Goal: Transaction & Acquisition: Purchase product/service

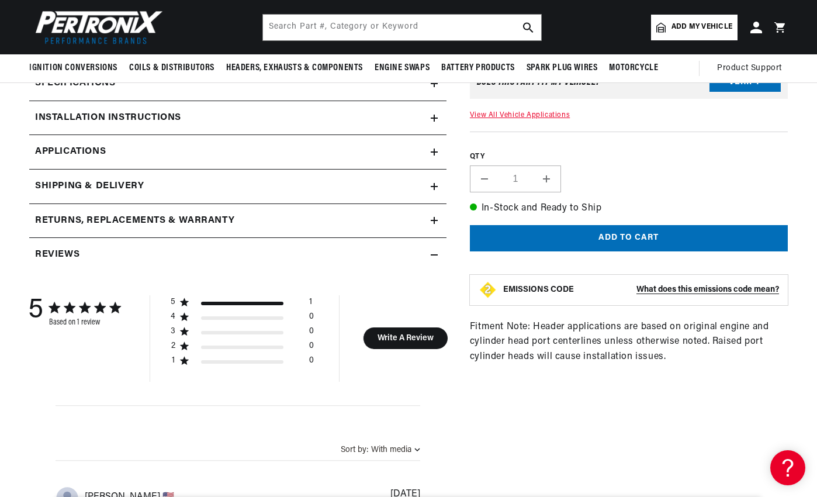
scroll to position [234, 0]
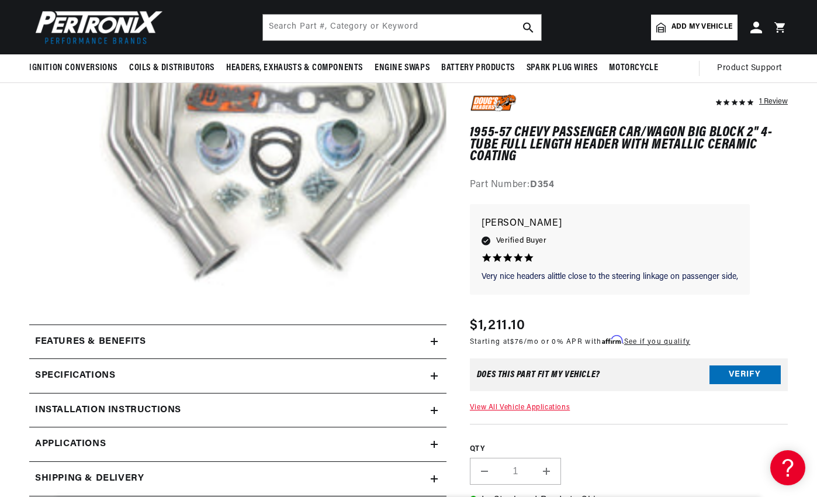
click at [433, 373] on summary "Specifications" at bounding box center [238, 376] width 418 height 34
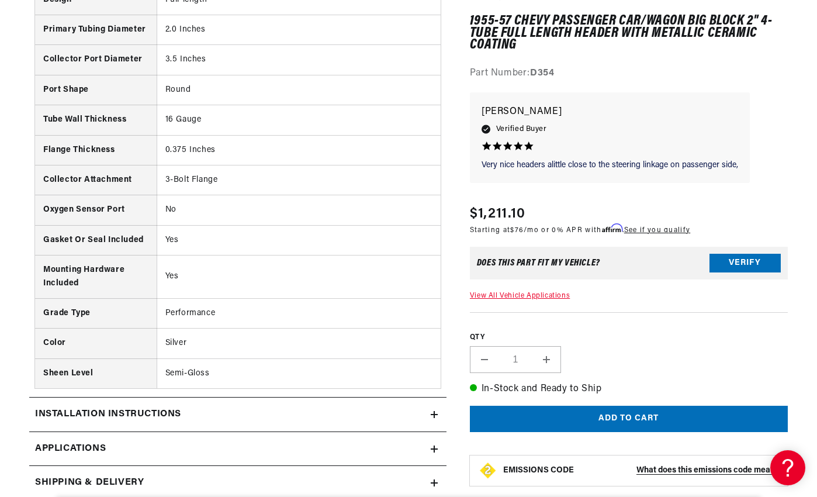
scroll to position [760, 0]
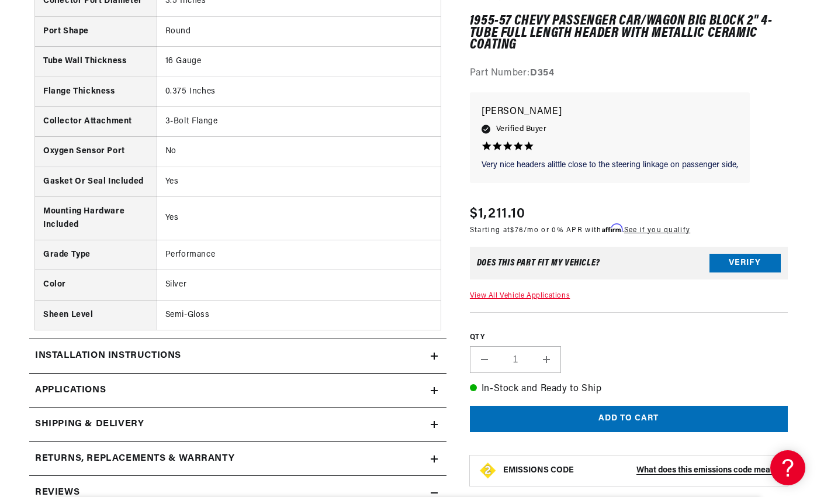
click at [237, 394] on link "Applications" at bounding box center [238, 391] width 418 height 35
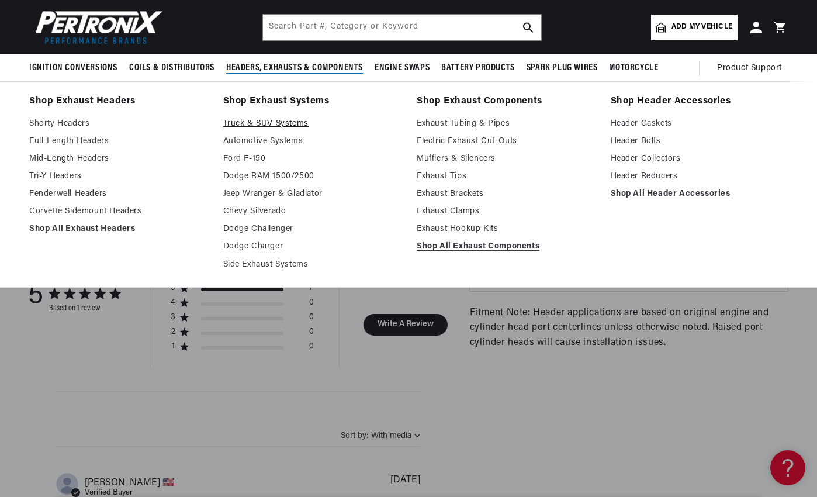
click at [263, 123] on link "Truck & SUV Systems" at bounding box center [312, 124] width 178 height 14
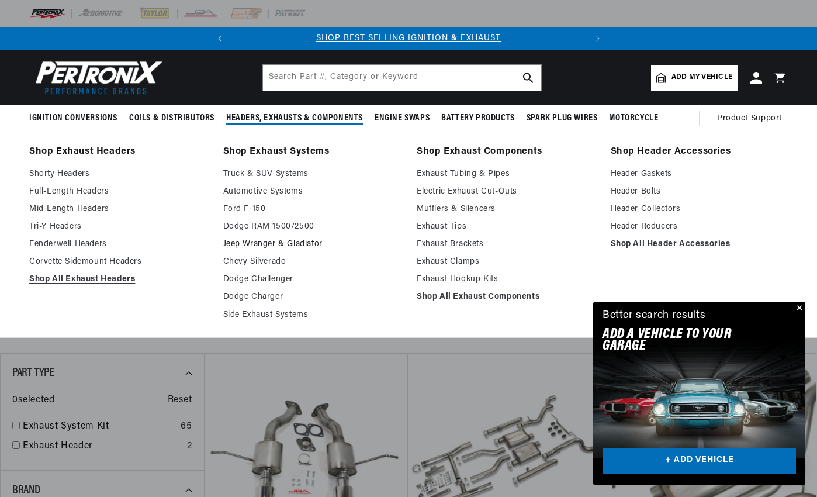
scroll to position [0, 354]
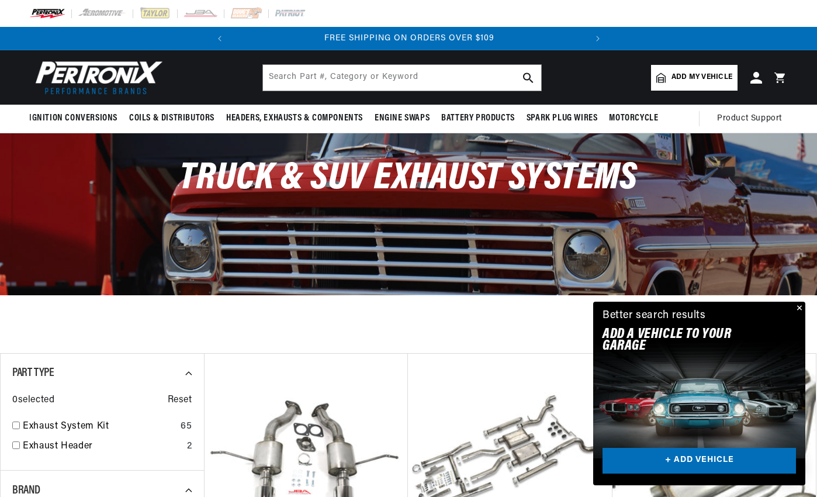
click at [802, 308] on button "Close" at bounding box center [799, 309] width 14 height 14
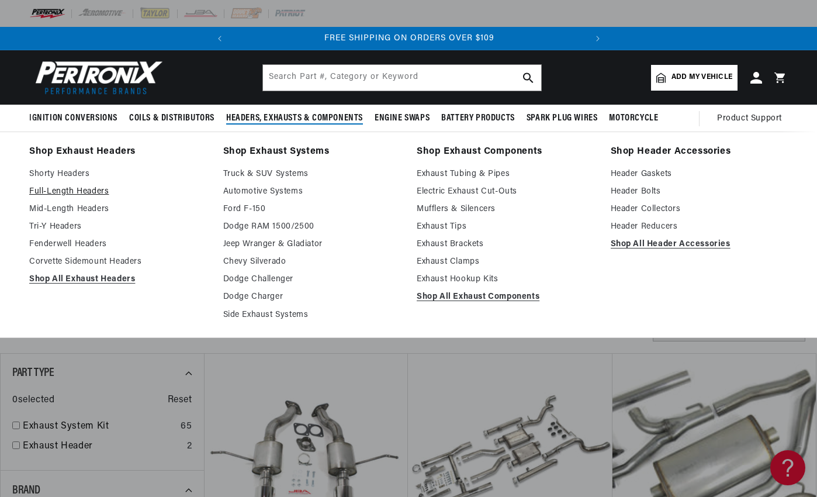
click at [87, 191] on link "Full-Length Headers" at bounding box center [118, 192] width 178 height 14
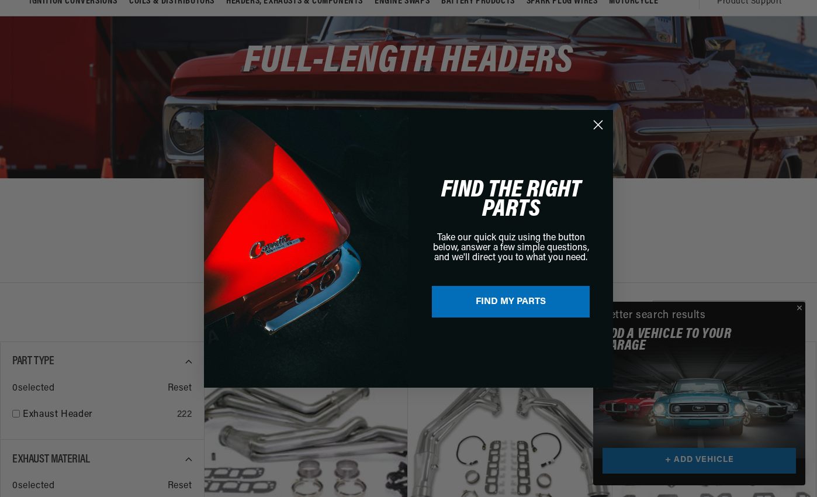
scroll to position [0, 354]
click at [801, 306] on div "Close dialog FIND THE RIGHT PARTS Take our quick quiz using the button below, a…" at bounding box center [409, 248] width 819 height 497
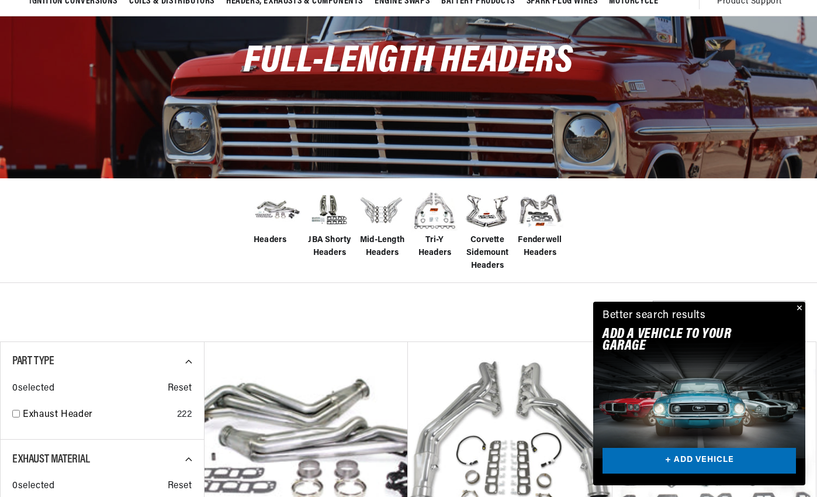
click at [801, 305] on button "Close" at bounding box center [799, 309] width 14 height 14
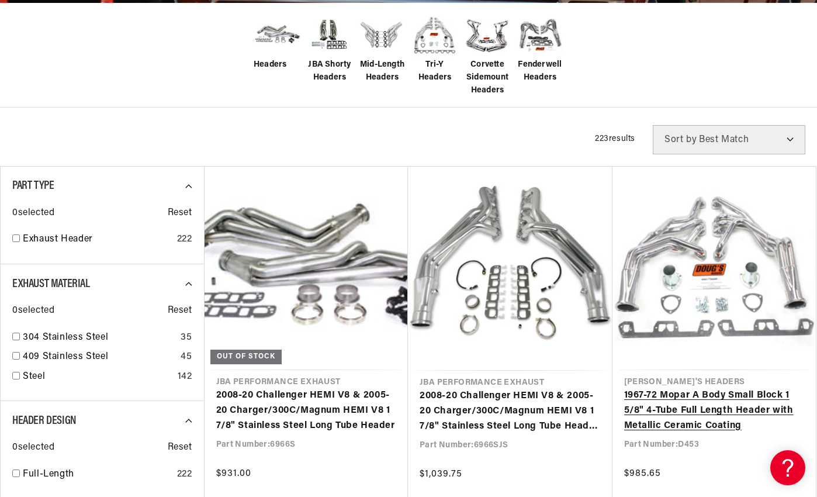
scroll to position [0, 0]
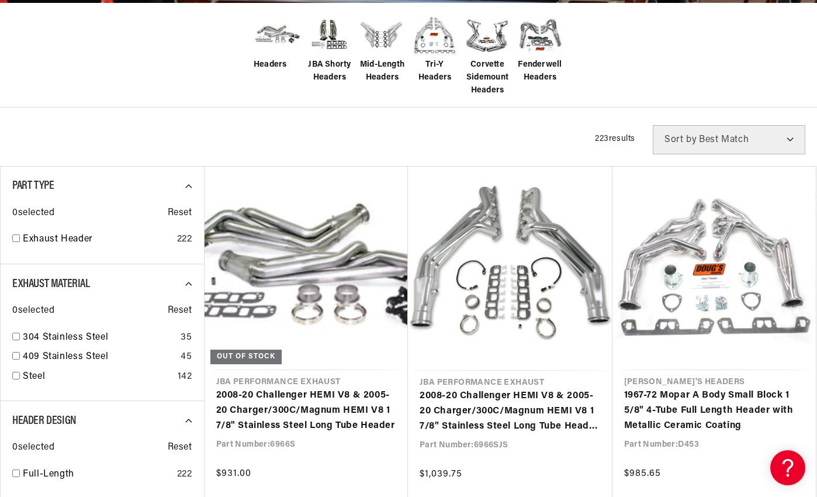
click at [785, 138] on select "Best Match Featured Name, A-Z Name, Z-A Price, Low to High Price, High to Low" at bounding box center [729, 139] width 153 height 29
click at [170, 127] on div "Filters 223 results Show Universal Parts Sort by Best Match Featured Name, A-Z …" at bounding box center [408, 139] width 817 height 29
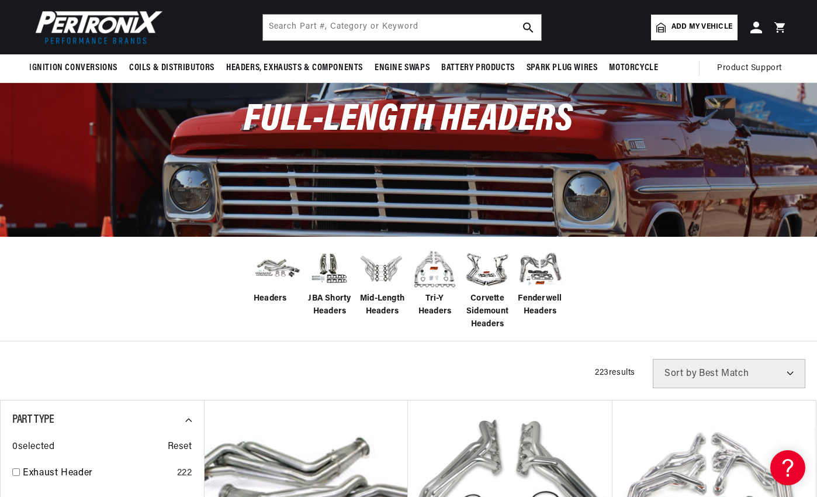
click at [698, 28] on span "Add my vehicle" at bounding box center [702, 27] width 61 height 11
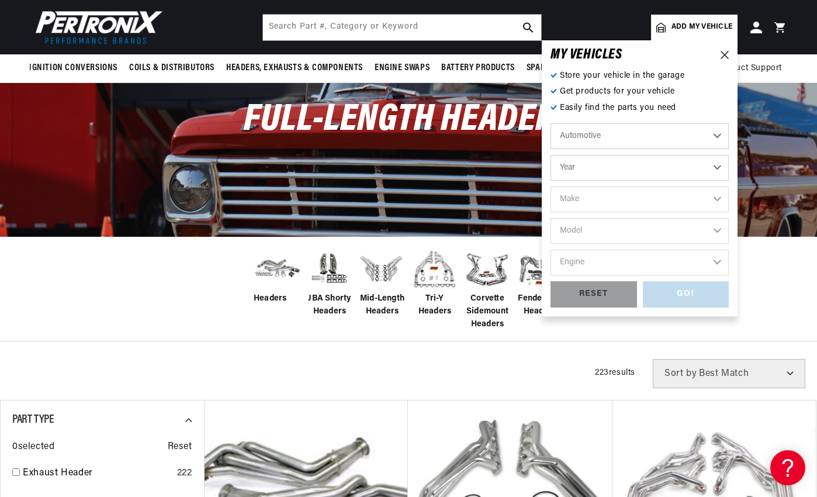
scroll to position [0, 354]
click at [717, 134] on select "Automotive Agricultural Industrial Marine Motorcycle" at bounding box center [640, 136] width 178 height 26
click at [718, 167] on select "Year 2026 2025 2024 2023 2022 2021 2020 2019 2018 2017 2016 2015 2014 2013 2012…" at bounding box center [640, 168] width 178 height 26
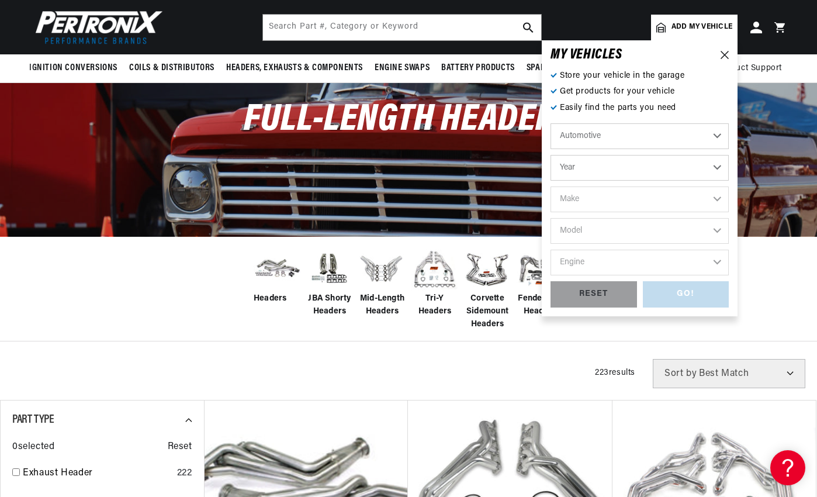
select select "1955"
click at [551, 155] on select "Year 2026 2025 2024 2023 2022 2021 2020 2019 2018 2017 2016 2015 2014 2013 2012…" at bounding box center [640, 168] width 178 height 26
select select "1955"
click at [718, 200] on select "Make Aston Martin Buick Cadillac Chevrolet Chrysler Dodge Ford GMC Hillman Humb…" at bounding box center [640, 200] width 178 height 26
select select "Chevrolet"
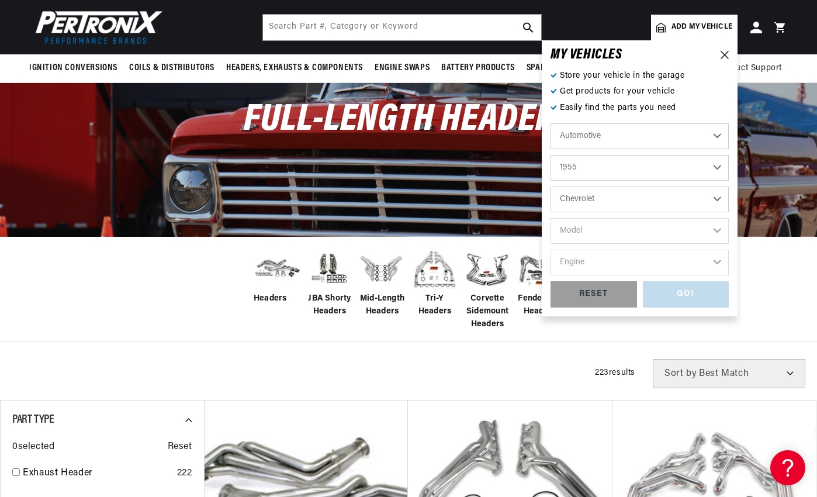
click at [551, 187] on select "Make Aston Martin Buick Cadillac Chevrolet Chrysler Dodge Ford GMC Hillman Humb…" at bounding box center [640, 200] width 178 height 26
select select "Chevrolet"
click at [717, 233] on select "Model Bel Air Corvette Nomad One-Fifty Series Sedan Delivery Suburban Truck Two…" at bounding box center [640, 231] width 178 height 26
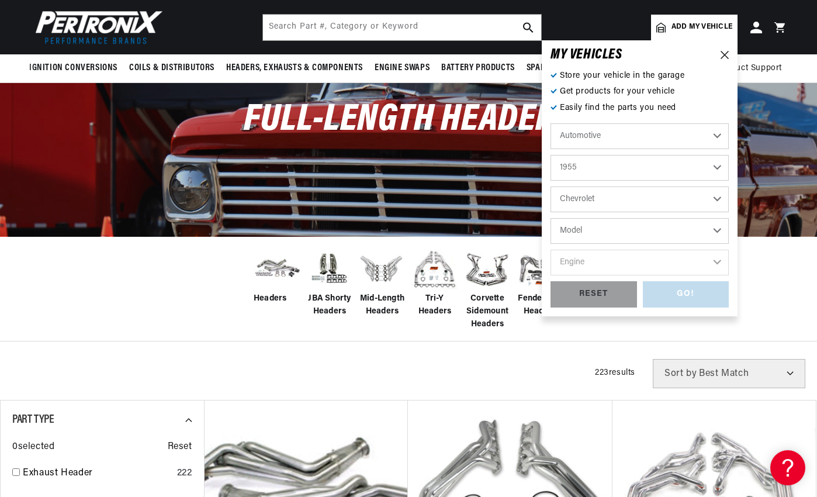
select select "Truck"
click at [551, 218] on select "Model Bel Air Corvette Nomad One-Fifty Series Sedan Delivery Suburban Truck Two…" at bounding box center [640, 231] width 178 height 26
select select "Truck"
click at [718, 263] on select "Engine 235cid / 3.8L 261cid / 4.3L 265cid / 4.3L 324cid / 5.3L" at bounding box center [640, 263] width 178 height 26
click at [618, 258] on select "Engine 235cid / 3.8L 261cid / 4.3L 265cid / 4.3L 324cid / 5.3L" at bounding box center [640, 263] width 178 height 26
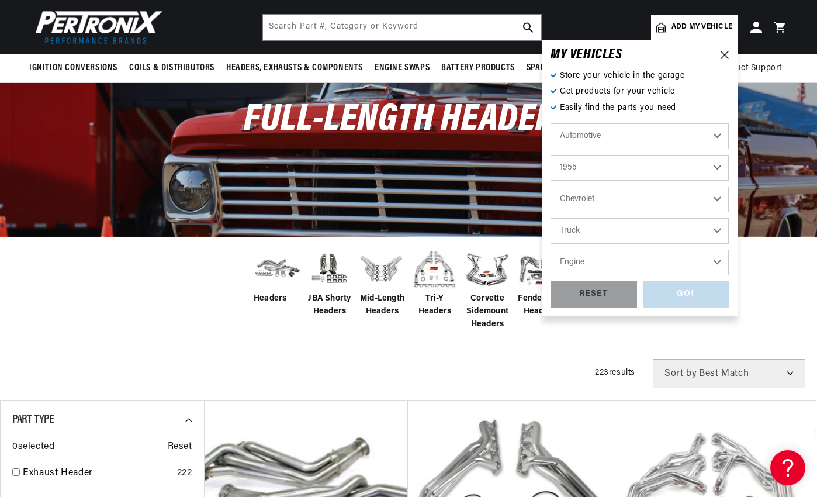
scroll to position [0, 354]
click at [596, 261] on select "Engine 235cid / 3.8L 261cid / 4.3L 265cid / 4.3L 324cid / 5.3L" at bounding box center [640, 263] width 178 height 26
select select "324cid-5.3L"
click at [551, 250] on select "Engine 235cid / 3.8L 261cid / 4.3L 265cid / 4.3L 324cid / 5.3L" at bounding box center [640, 263] width 178 height 26
select select "324cid-5.3L"
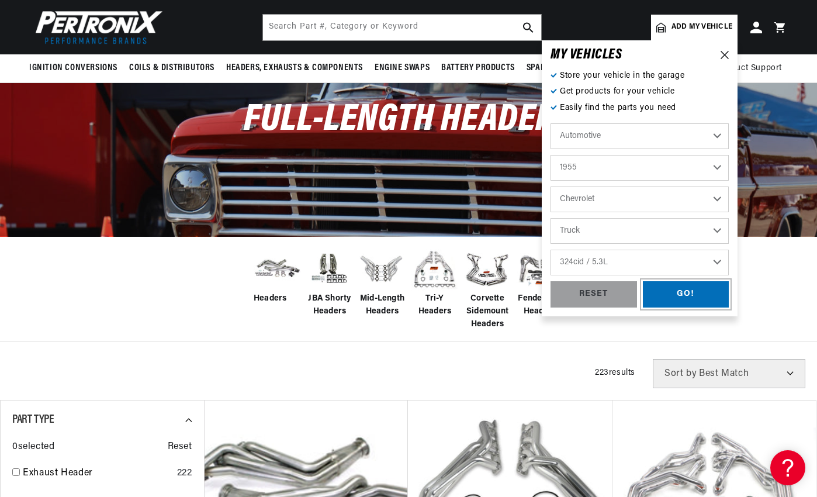
click at [679, 302] on div "GO!" at bounding box center [686, 294] width 87 height 26
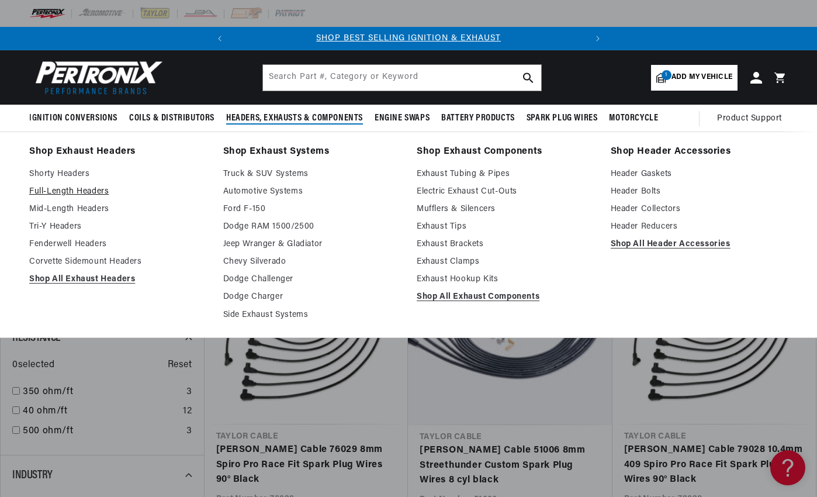
click at [75, 189] on link "Full-Length Headers" at bounding box center [118, 192] width 178 height 14
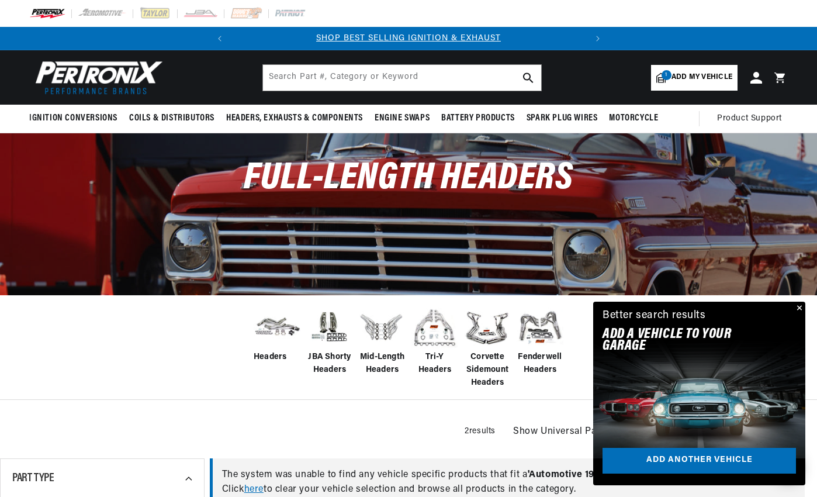
scroll to position [0, 354]
